Goal: Information Seeking & Learning: Learn about a topic

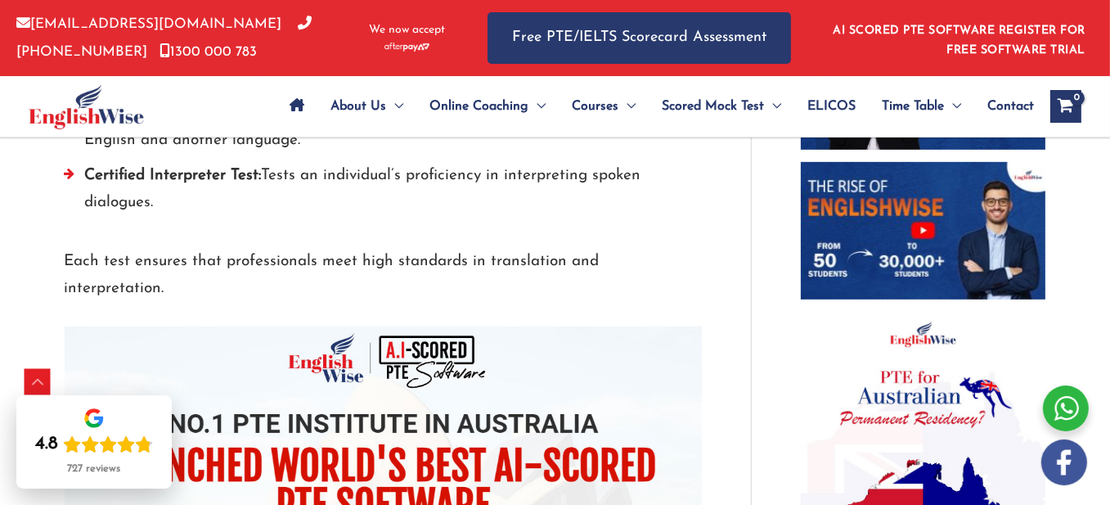
scroll to position [1073, 0]
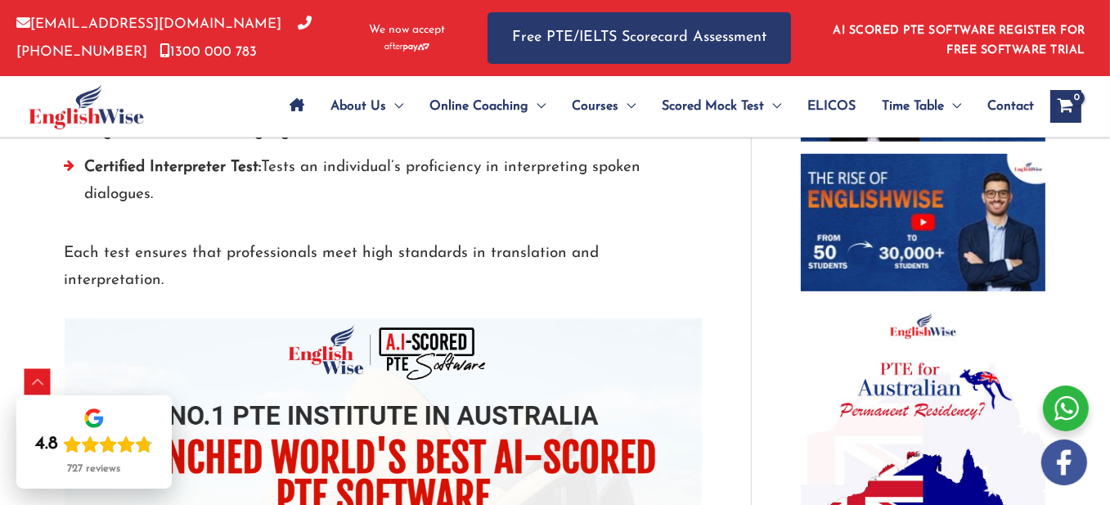
click at [236, 92] on li "NAATI CCL Test: Designed for migration points, assessing candidates’ ability to…" at bounding box center [383, 60] width 637 height 63
drag, startPoint x: 236, startPoint y: 261, endPoint x: 367, endPoint y: 299, distance: 137.2
click at [367, 92] on li "NAATI CCL Test: Designed for migration points, assessing candidates’ ability to…" at bounding box center [383, 60] width 637 height 63
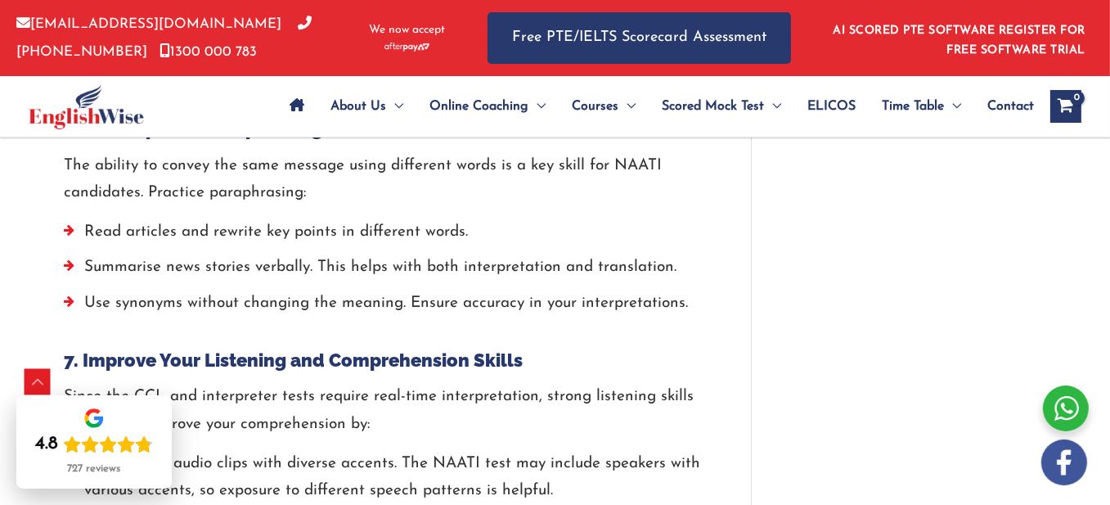
scroll to position [3528, 0]
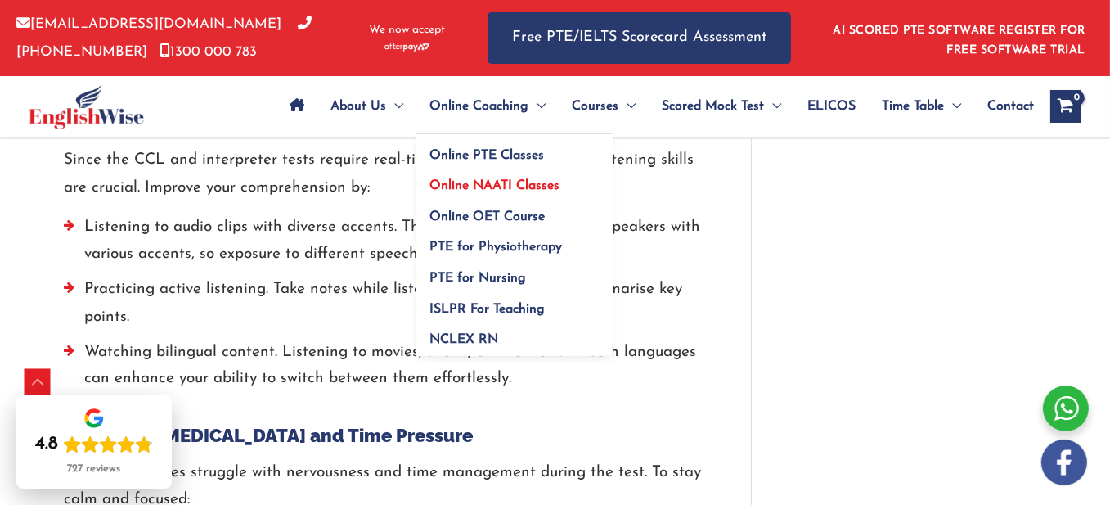
click at [446, 192] on span "Online NAATI Classes" at bounding box center [494, 185] width 130 height 13
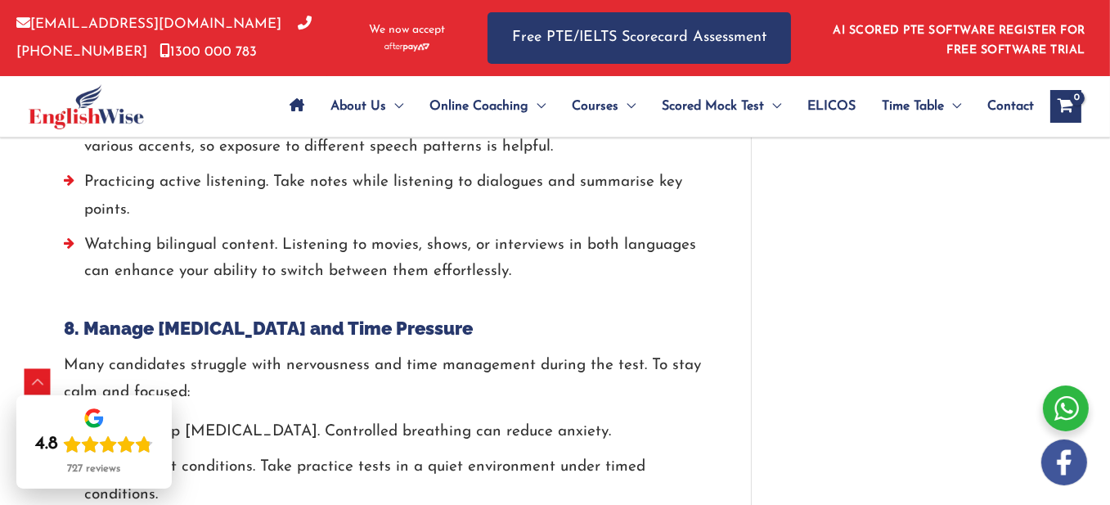
scroll to position [3773, 0]
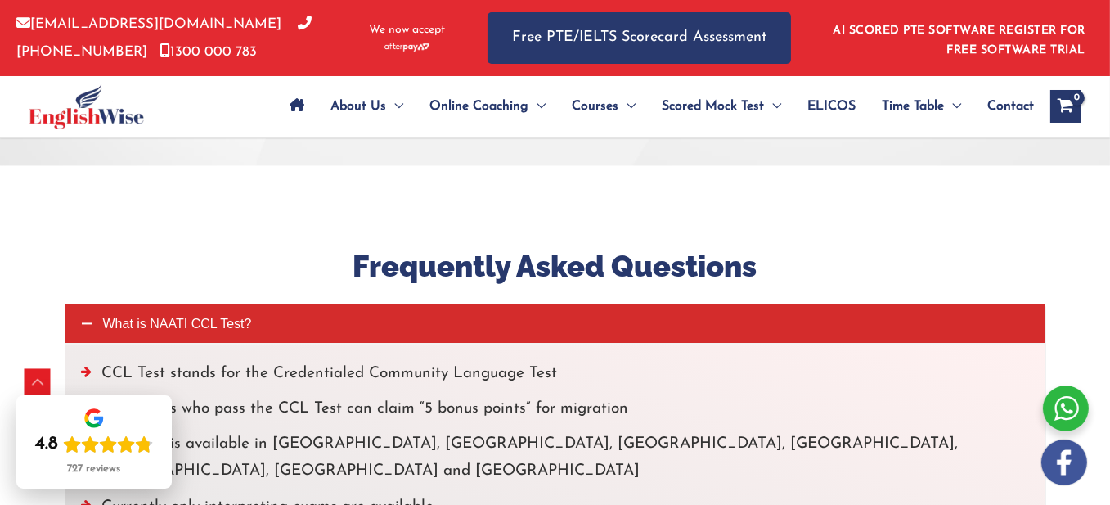
scroll to position [4090, 0]
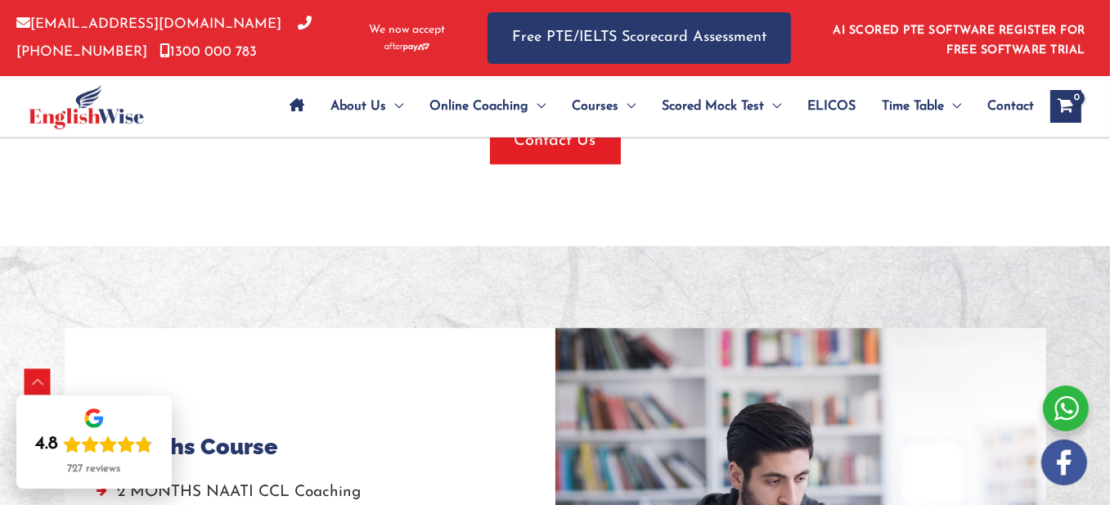
scroll to position [1145, 0]
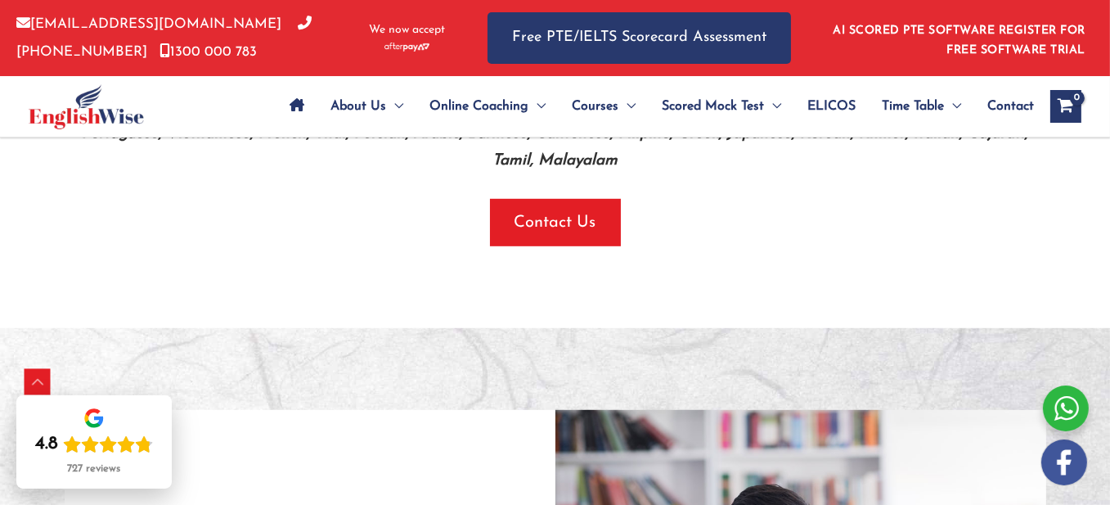
click at [542, 81] on p "EnglishWise offers NAATI CCL test preparation in a very structured way. The cou…" at bounding box center [556, 53] width 982 height 55
click at [546, 81] on p "EnglishWise offers NAATI CCL test preparation in a very structured way. The cou…" at bounding box center [556, 53] width 982 height 55
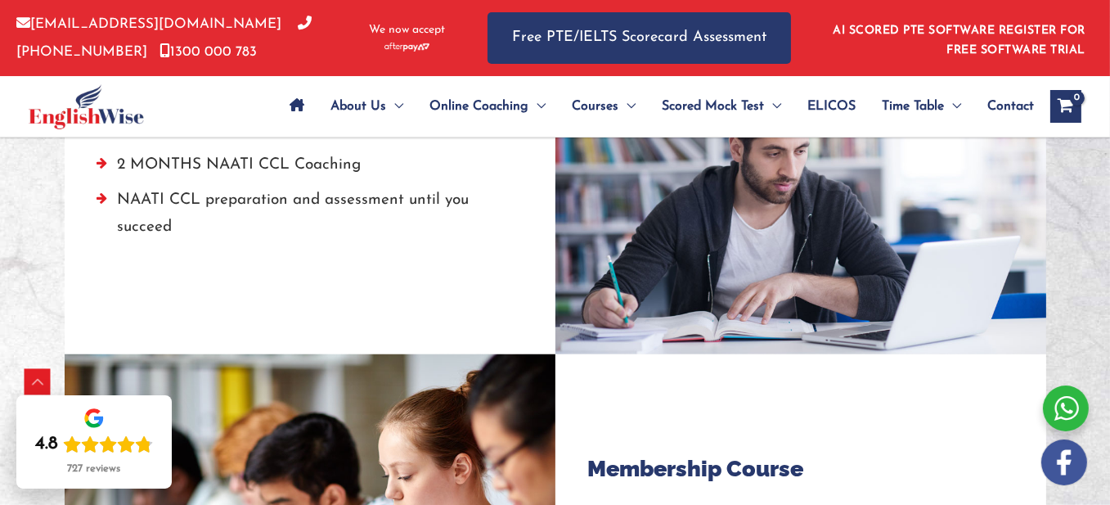
scroll to position [1718, 0]
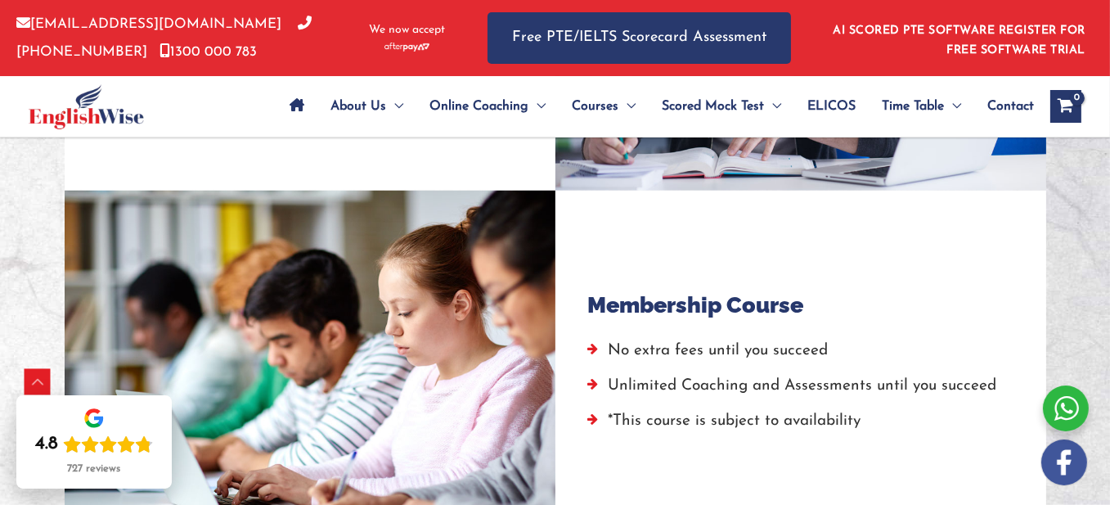
click at [402, 86] on li "NAATI CCL preparation and assessment until you succeed" at bounding box center [309, 54] width 425 height 63
drag, startPoint x: 402, startPoint y: 302, endPoint x: 213, endPoint y: 328, distance: 191.6
click at [213, 86] on li "NAATI CCL preparation and assessment until you succeed" at bounding box center [309, 54] width 425 height 63
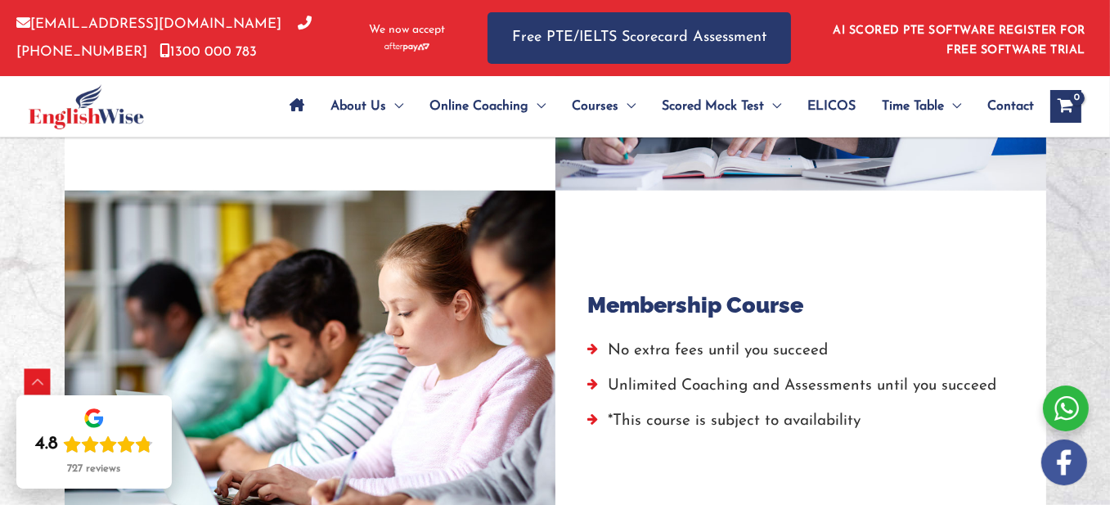
click at [213, 86] on li "NAATI CCL preparation and assessment until you succeed" at bounding box center [309, 54] width 425 height 63
drag, startPoint x: 213, startPoint y: 328, endPoint x: 192, endPoint y: 304, distance: 31.3
click at [192, 86] on li "NAATI CCL preparation and assessment until you succeed" at bounding box center [309, 54] width 425 height 63
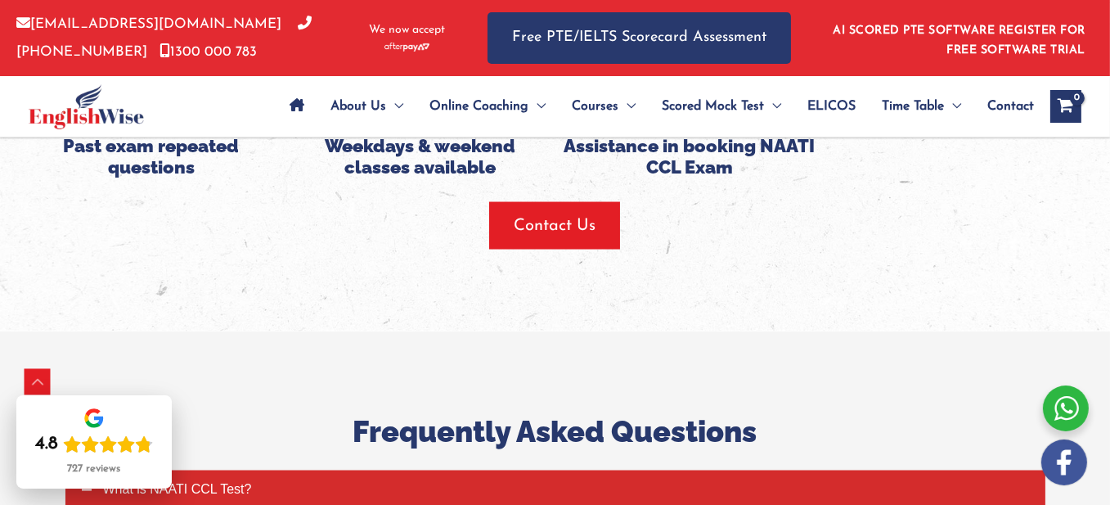
scroll to position [3436, 0]
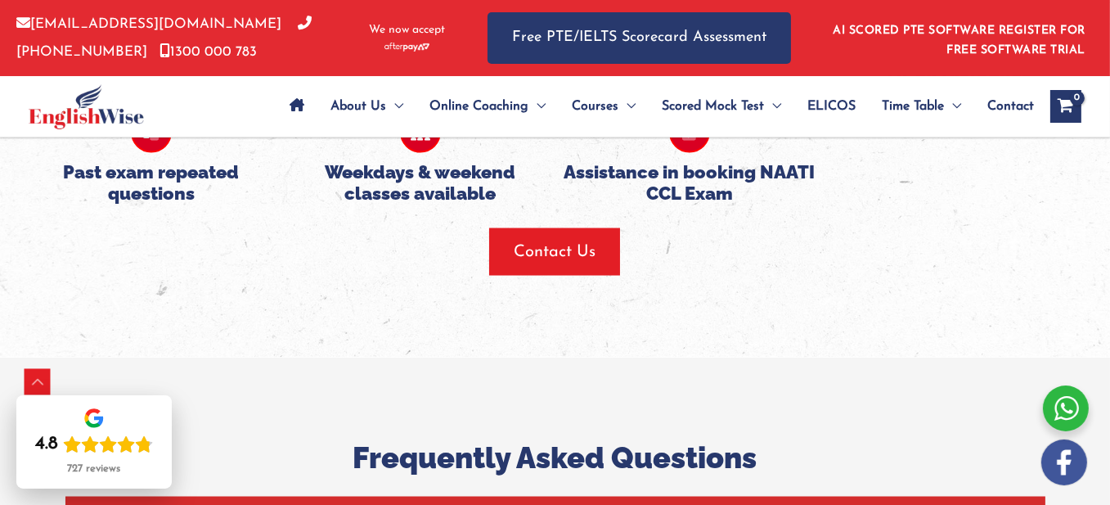
click at [382, 44] on h5 "Unlimited Coaching and Assistance for 2 months" at bounding box center [420, 22] width 253 height 43
drag, startPoint x: 382, startPoint y: 302, endPoint x: 435, endPoint y: 335, distance: 62.4
click at [435, 44] on h5 "Unlimited Coaching and Assistance for 2 months" at bounding box center [420, 22] width 253 height 43
click at [749, 44] on h5 "700-800 Vocabulary to practice" at bounding box center [689, 22] width 253 height 43
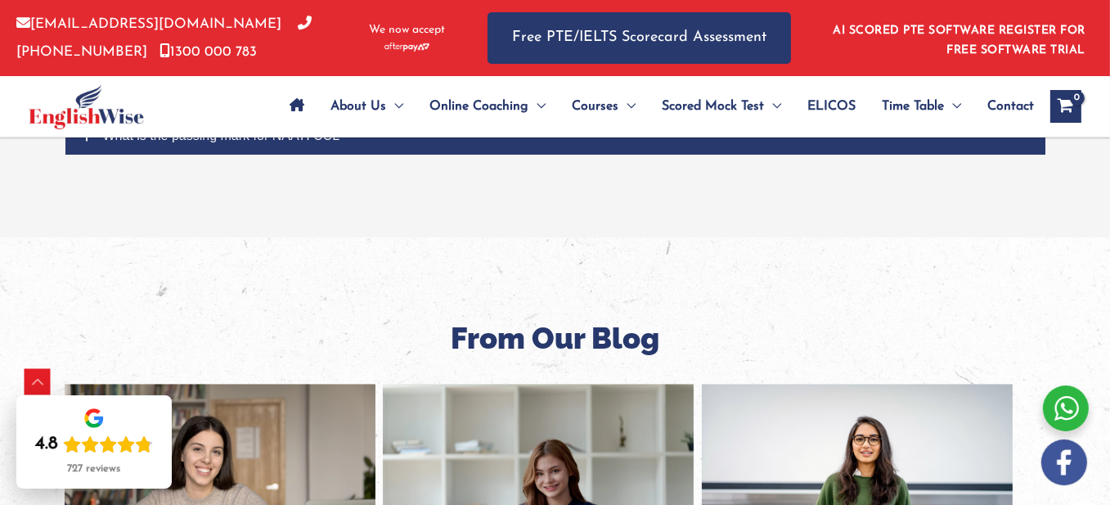
scroll to position [4336, 0]
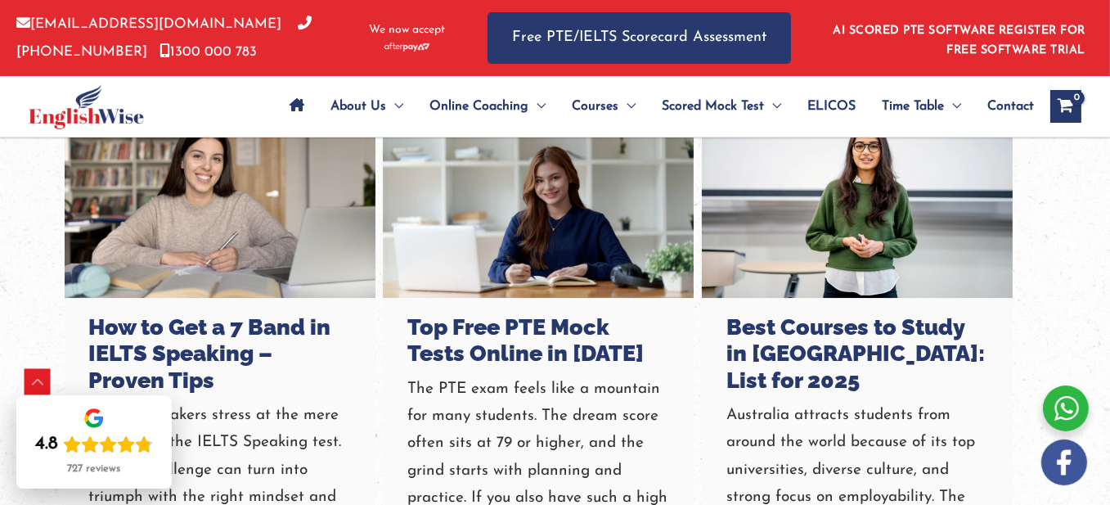
scroll to position [4663, 0]
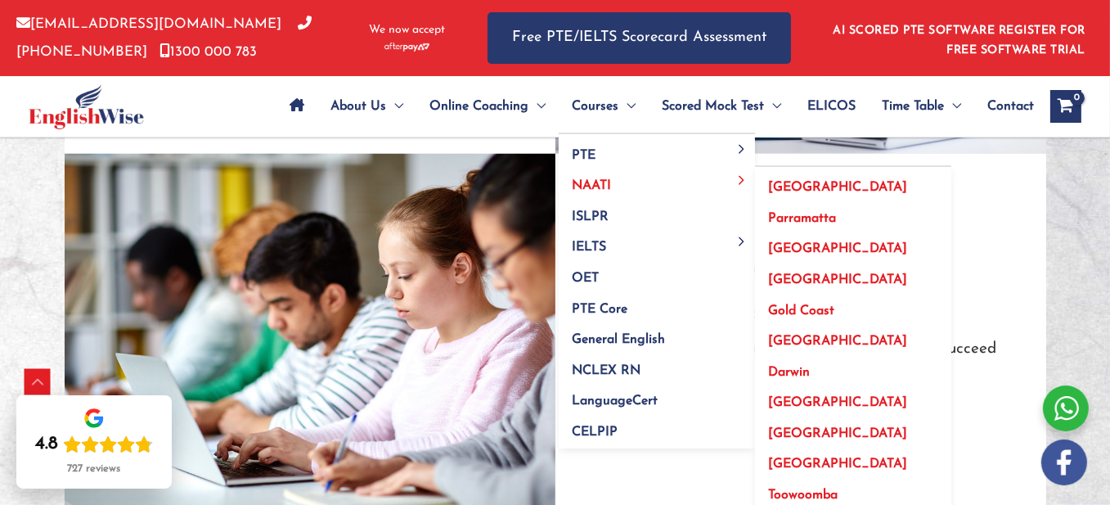
scroll to position [1781, 0]
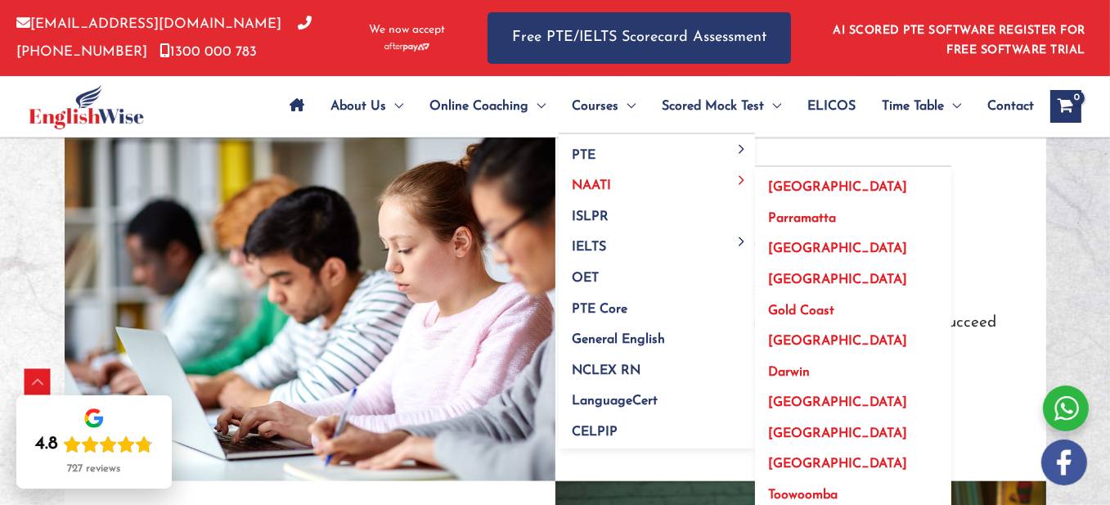
click at [787, 259] on link "[GEOGRAPHIC_DATA]" at bounding box center [853, 243] width 196 height 31
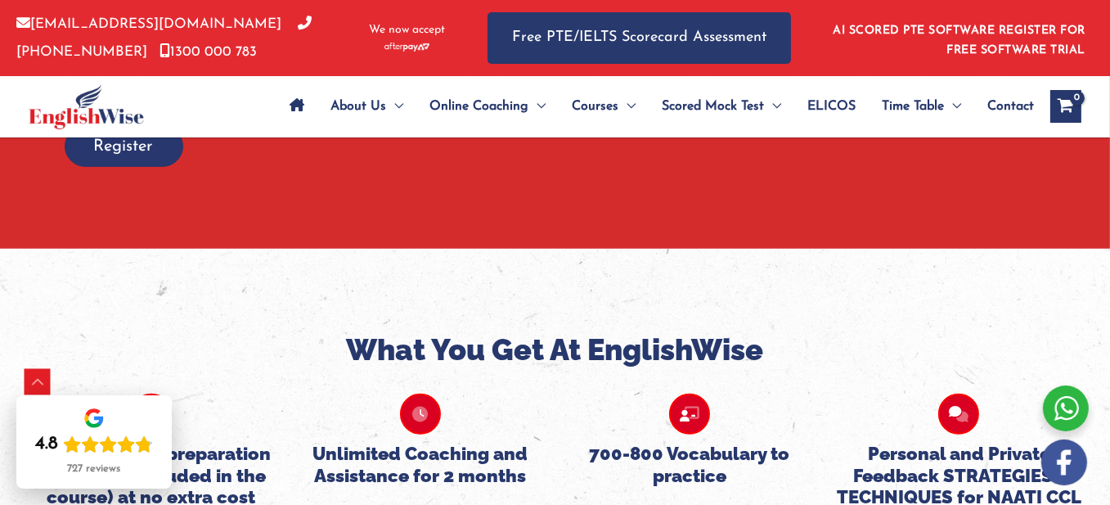
scroll to position [1495, 0]
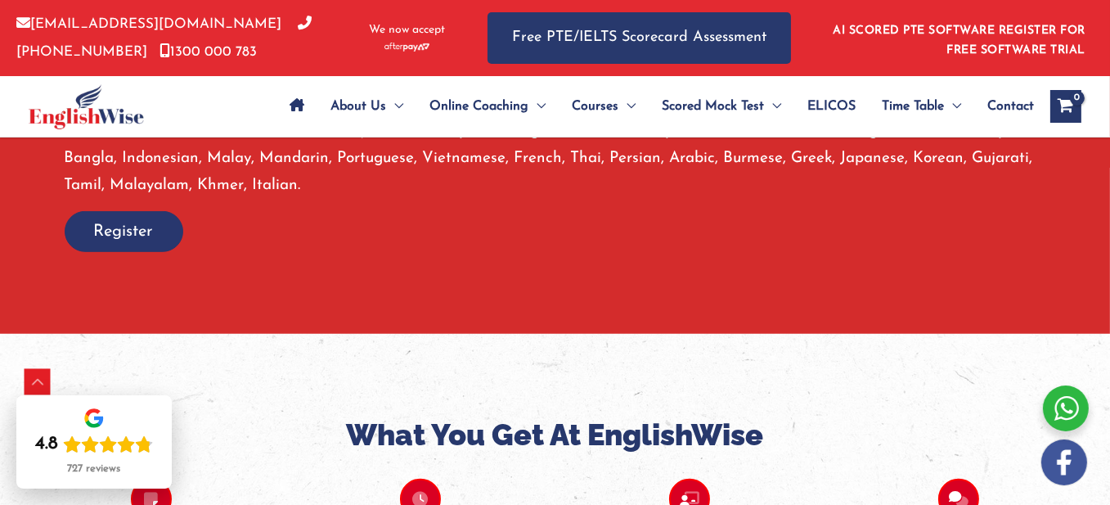
click at [664, 200] on p "We offer NAATI CCL classes in Hindi, Punjabi, Urdu, Nepali, Portuguese, Mandari…" at bounding box center [556, 159] width 982 height 82
click at [623, 200] on p "We offer NAATI CCL classes in Hindi, Punjabi, Urdu, Nepali, Portuguese, Mandari…" at bounding box center [556, 159] width 982 height 82
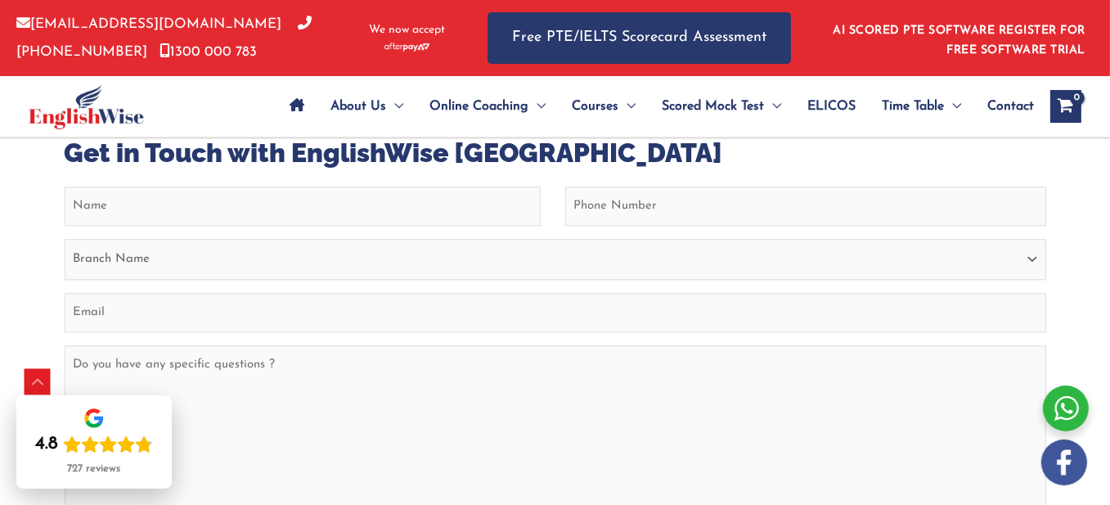
scroll to position [5422, 0]
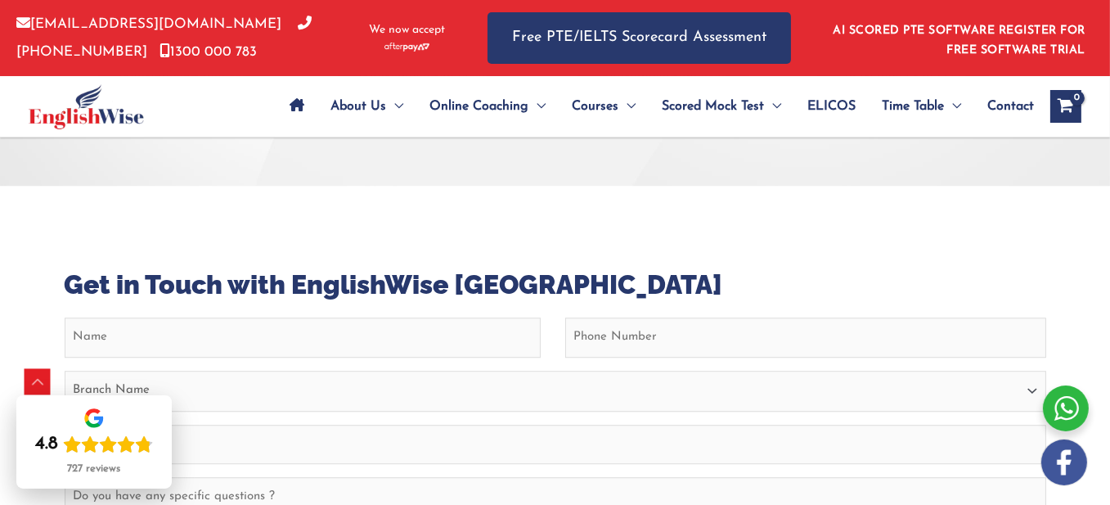
scroll to position [5422, 0]
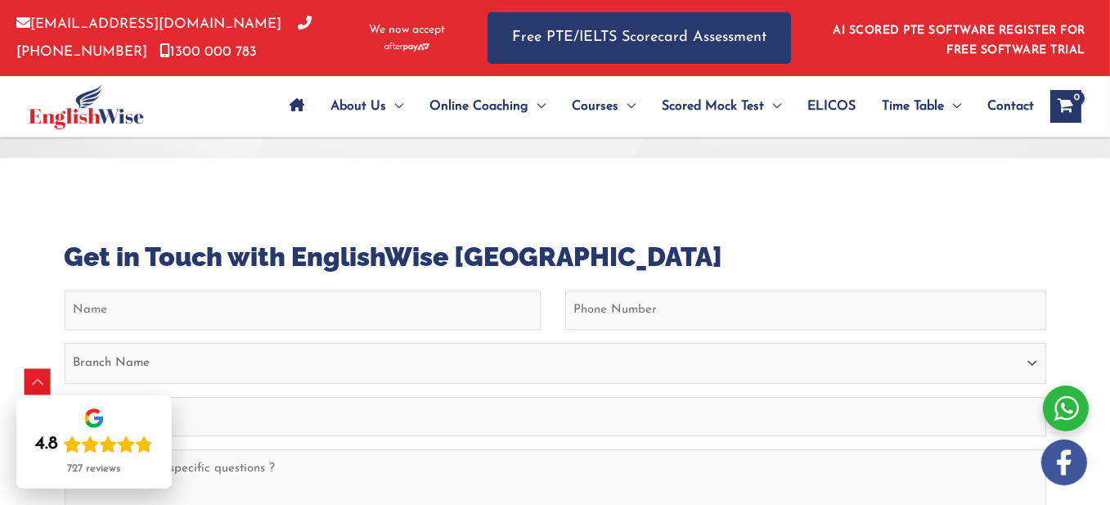
scroll to position [5422, 0]
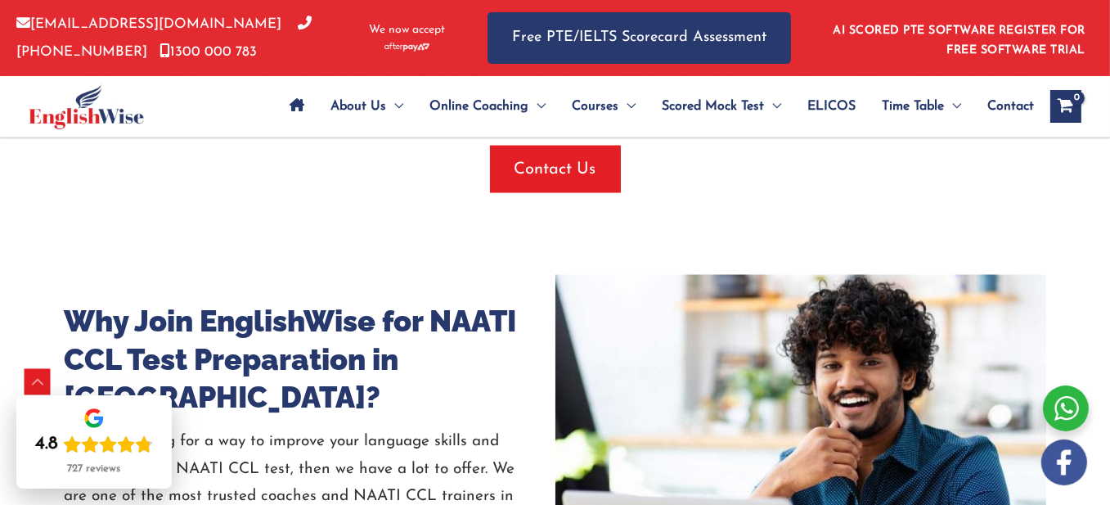
scroll to position [3786, 0]
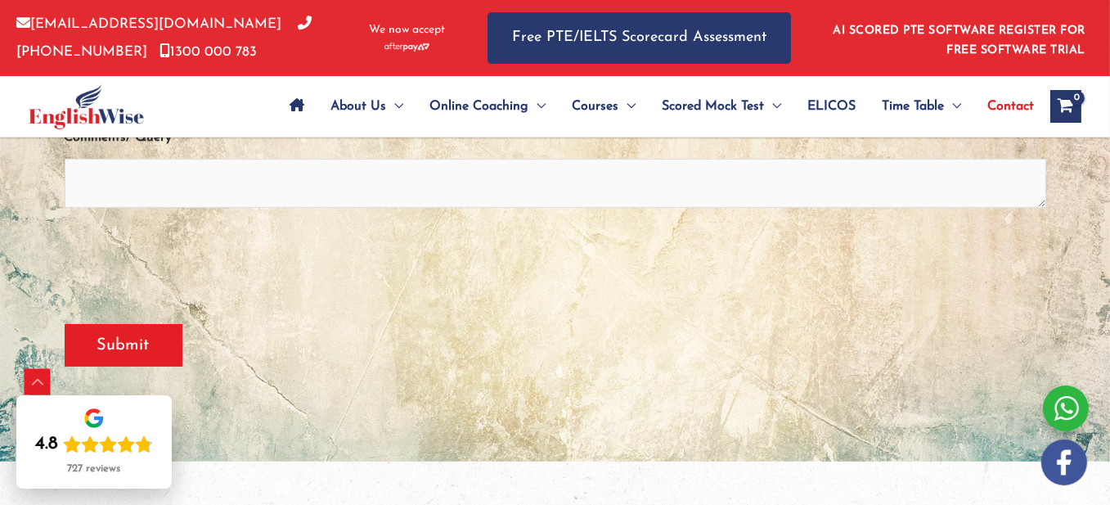
scroll to position [245, 0]
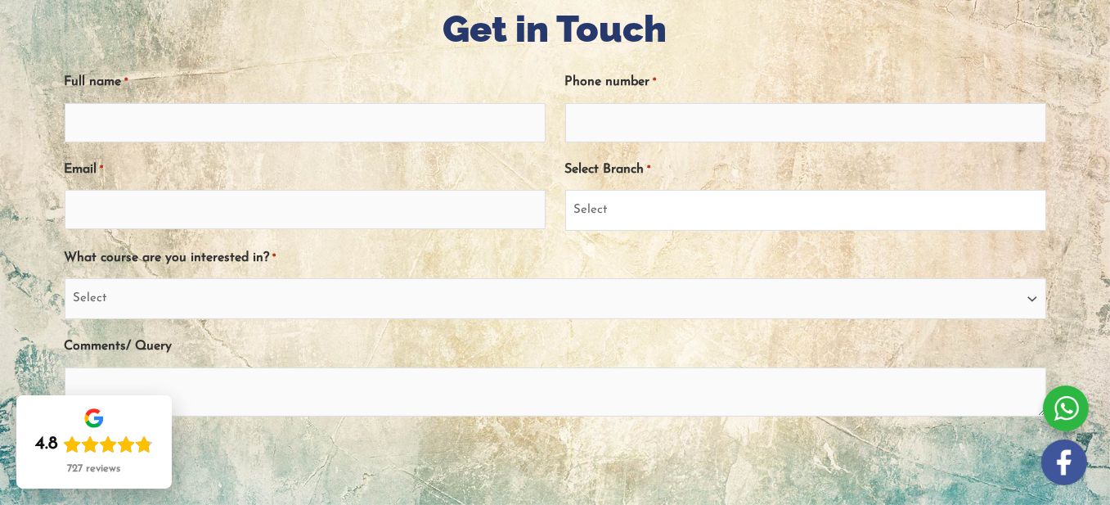
click at [807, 231] on select "Select [GEOGRAPHIC_DATA] [GEOGRAPHIC_DATA] [GEOGRAPHIC_DATA] EnglishWise Global…" at bounding box center [805, 210] width 481 height 41
click at [643, 319] on div "What course are you interested in? * Select PTE NAATI IELTS OET General English" at bounding box center [556, 281] width 982 height 75
click at [338, 319] on select "Select PTE NAATI IELTS OET General English" at bounding box center [556, 298] width 982 height 41
select select "NAATI"
click at [88, 319] on select "Select PTE NAATI IELTS OET General English" at bounding box center [556, 298] width 982 height 41
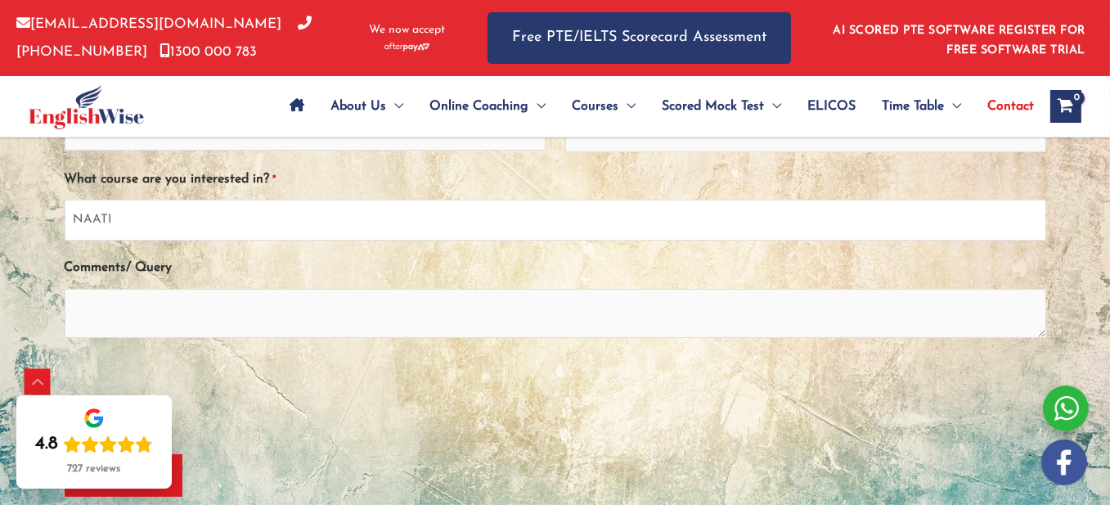
scroll to position [409, 0]
